Goal: Information Seeking & Learning: Learn about a topic

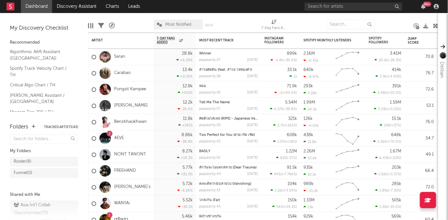
scroll to position [104, 0]
click at [110, 134] on div "2" at bounding box center [110, 134] width 2 height 0
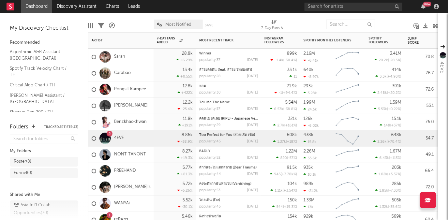
scroll to position [0, 0]
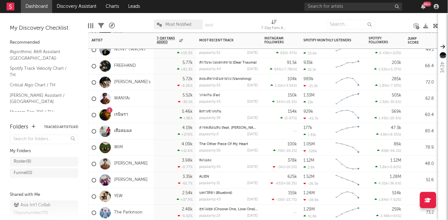
click at [109, 110] on div "1" at bounding box center [110, 110] width 2 height 0
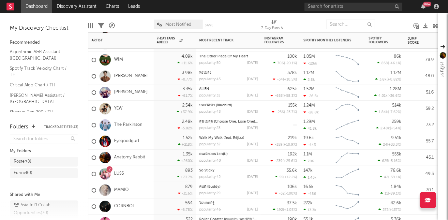
click at [110, 169] on div "2" at bounding box center [110, 169] width 6 height 6
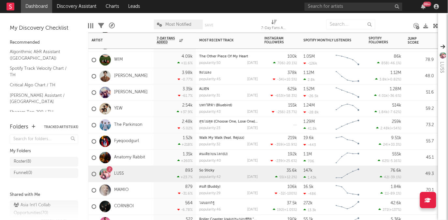
scroll to position [161, 0]
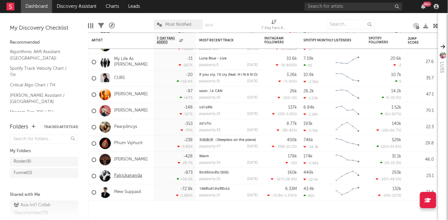
click at [131, 177] on link "Patrickananda" at bounding box center [128, 176] width 28 height 6
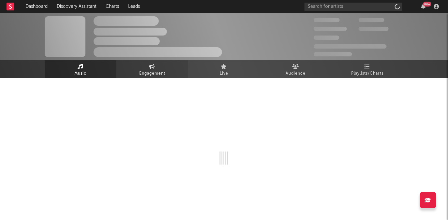
click at [155, 72] on span "Engagement" at bounding box center [152, 74] width 26 height 8
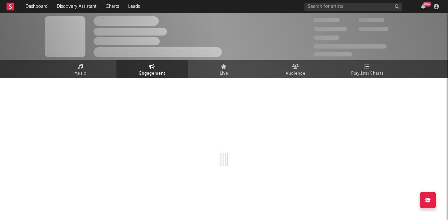
select select "1w"
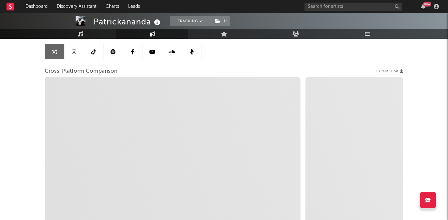
select select "1m"
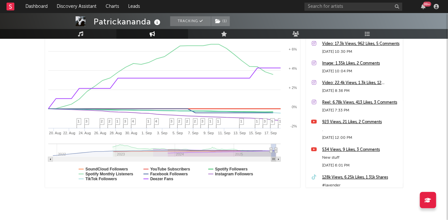
scroll to position [127, 0]
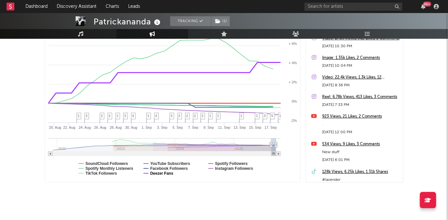
click at [168, 174] on text "Deezer Fans" at bounding box center [161, 173] width 23 height 5
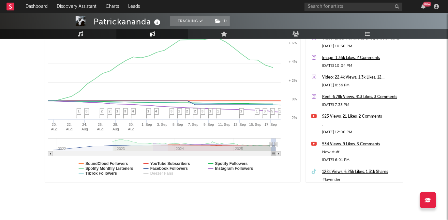
select select "1m"
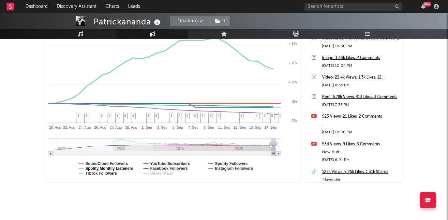
click at [131, 169] on text "Spotify Monthly Listeners" at bounding box center [109, 168] width 48 height 5
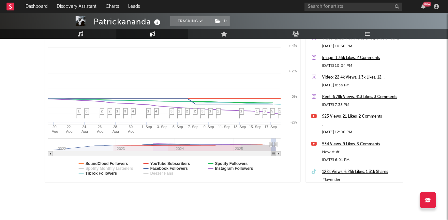
select select "1m"
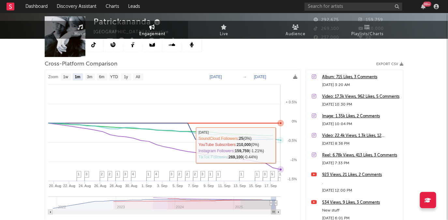
scroll to position [0, 0]
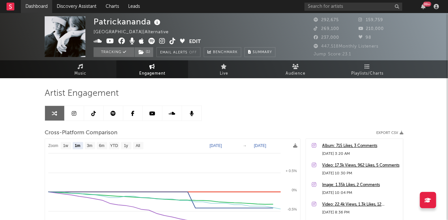
click at [37, 6] on link "Dashboard" at bounding box center [36, 6] width 31 height 13
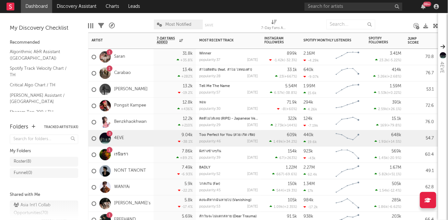
click at [110, 69] on div "1" at bounding box center [110, 69] width 2 height 0
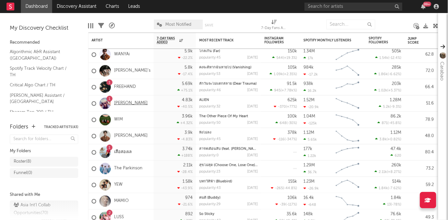
click at [126, 102] on link "[PERSON_NAME]" at bounding box center [131, 104] width 34 height 6
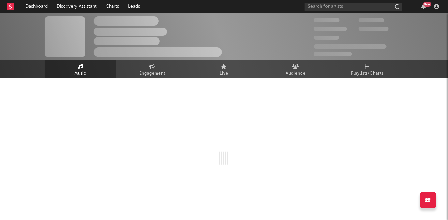
scroll to position [6, 0]
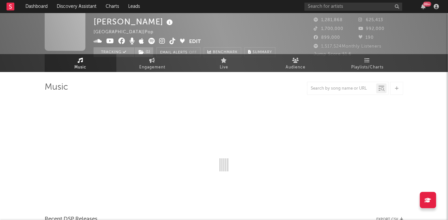
select select "6m"
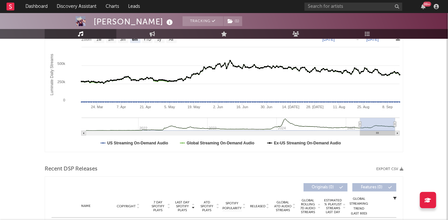
select select "6m"
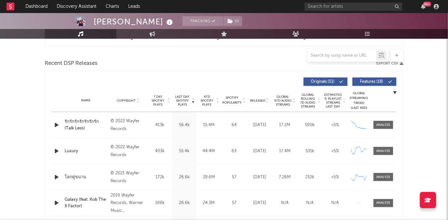
scroll to position [213, 0]
click at [257, 99] on span "Released" at bounding box center [257, 101] width 15 height 4
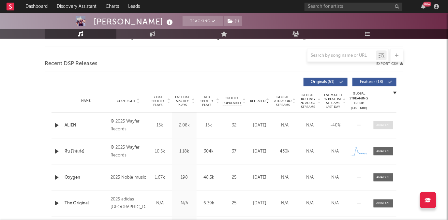
click at [390, 122] on span at bounding box center [383, 125] width 20 height 8
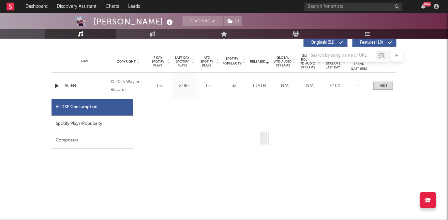
scroll to position [253, 0]
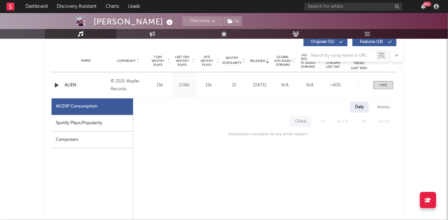
click at [113, 124] on div "Spotify Plays/Popularity" at bounding box center [91, 123] width 81 height 17
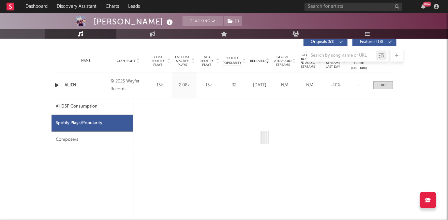
select select "1w"
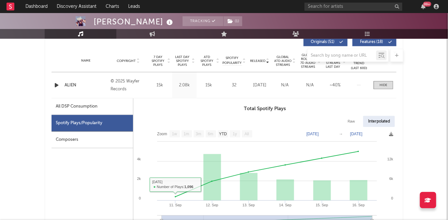
click at [118, 111] on div "All DSP Consumption" at bounding box center [91, 106] width 81 height 17
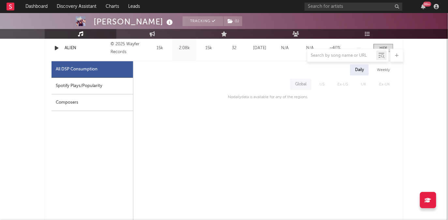
scroll to position [310, 0]
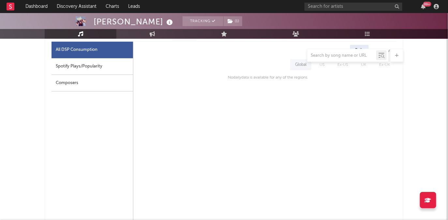
click at [116, 86] on div "Composers" at bounding box center [91, 83] width 81 height 17
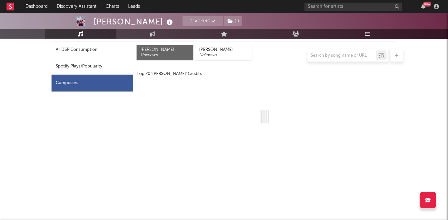
click at [111, 68] on div "Spotify Plays/Popularity" at bounding box center [91, 66] width 81 height 17
select select "1w"
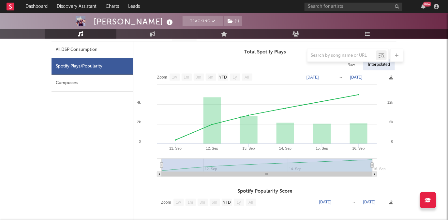
click at [107, 51] on div at bounding box center [224, 55] width 358 height 13
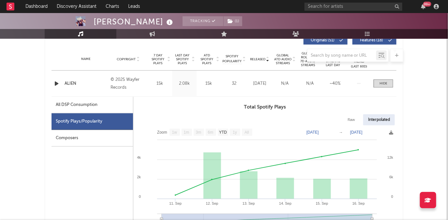
scroll to position [250, 0]
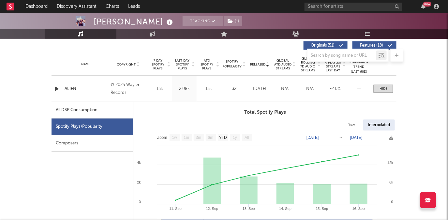
click at [358, 125] on div "Raw" at bounding box center [350, 125] width 17 height 11
select select "1w"
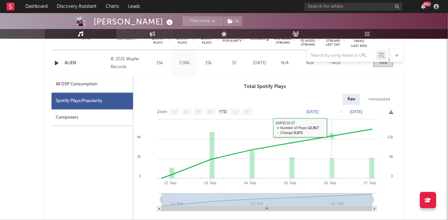
scroll to position [270, 0]
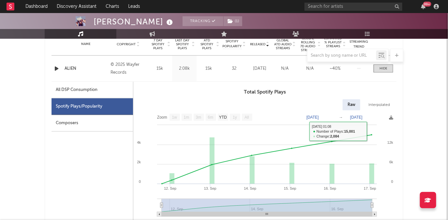
click at [377, 103] on div "Interpolated" at bounding box center [378, 104] width 31 height 11
select select "1w"
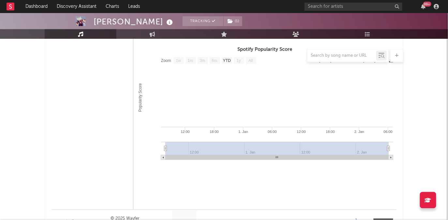
scroll to position [454, 0]
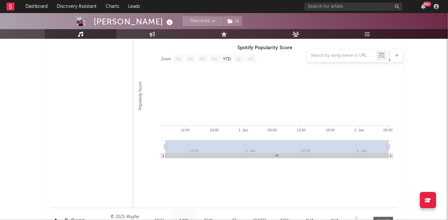
click at [319, 98] on rect at bounding box center [264, 107] width 263 height 111
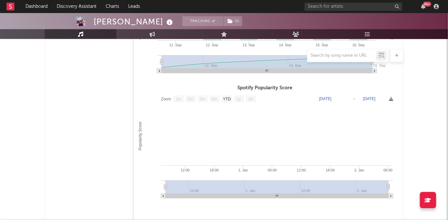
scroll to position [414, 0]
click at [227, 180] on icon at bounding box center [277, 189] width 232 height 18
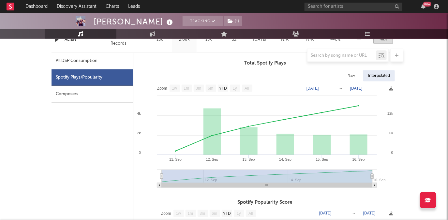
scroll to position [299, 0]
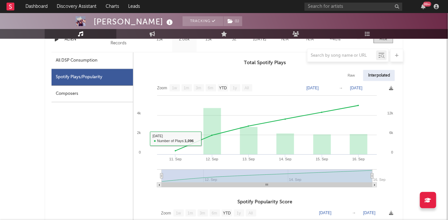
click at [88, 79] on div "Spotify Plays/Popularity" at bounding box center [91, 77] width 81 height 17
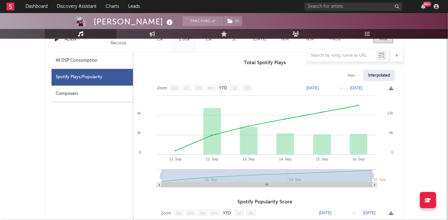
click at [82, 56] on div at bounding box center [224, 55] width 358 height 13
click at [83, 63] on div "All DSP Consumption" at bounding box center [77, 61] width 42 height 8
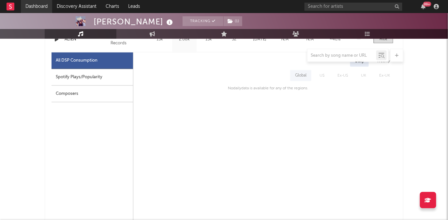
click at [40, 7] on link "Dashboard" at bounding box center [36, 6] width 31 height 13
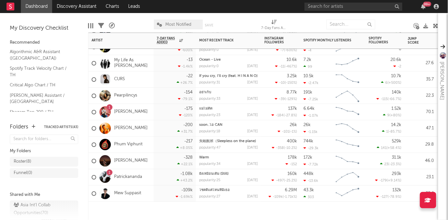
click at [184, 181] on div "+43.2 %" at bounding box center [185, 180] width 16 height 4
